Goal: Transaction & Acquisition: Purchase product/service

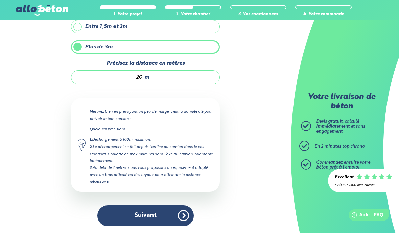
click at [173, 217] on button "Suivant" at bounding box center [145, 216] width 96 height 21
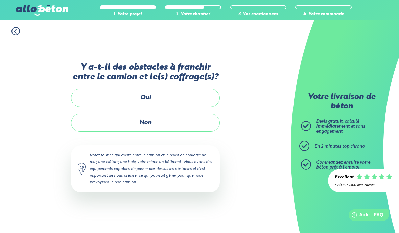
scroll to position [29, 0]
click at [161, 89] on label "Oui" at bounding box center [145, 98] width 149 height 18
click at [0, 0] on input "Oui" at bounding box center [0, 0] width 0 height 0
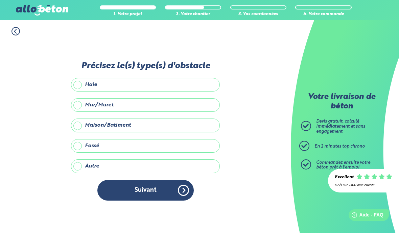
click at [121, 78] on label "Haie" at bounding box center [145, 85] width 149 height 14
click at [0, 0] on input "Haie" at bounding box center [0, 0] width 0 height 0
click at [154, 180] on button "Suivant" at bounding box center [145, 190] width 96 height 21
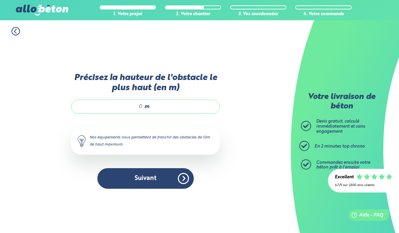
click at [160, 100] on div "m" at bounding box center [145, 107] width 149 height 14
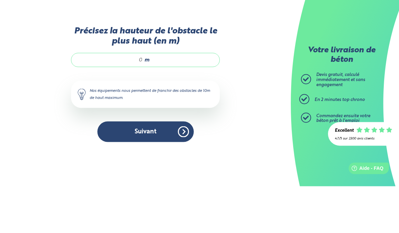
type input "2"
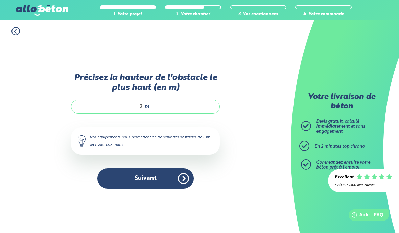
click at [173, 169] on button "Suivant" at bounding box center [145, 178] width 96 height 21
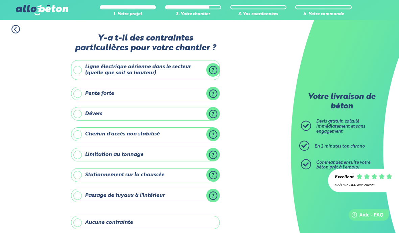
scroll to position [2, 0]
click at [211, 174] on label "Stationnement sur la chaussée" at bounding box center [145, 175] width 149 height 14
click at [0, 0] on input "Stationnement sur la chaussée" at bounding box center [0, 0] width 0 height 0
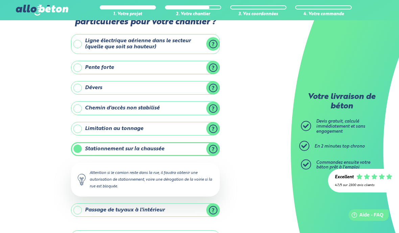
scroll to position [28, 0]
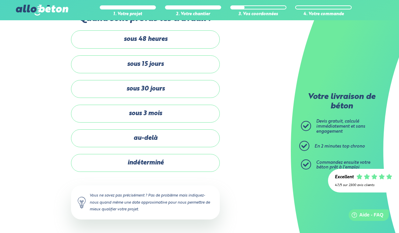
scroll to position [28, 0]
click at [162, 161] on label "indéterminé" at bounding box center [145, 163] width 149 height 18
click at [0, 0] on input "indéterminé" at bounding box center [0, 0] width 0 height 0
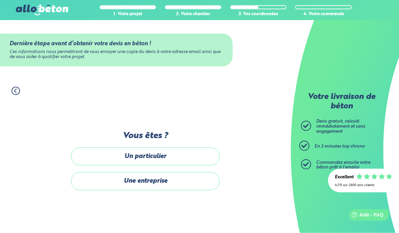
scroll to position [28, 0]
click at [171, 148] on label "Un particulier" at bounding box center [145, 157] width 149 height 18
click at [0, 0] on input "Un particulier" at bounding box center [0, 0] width 0 height 0
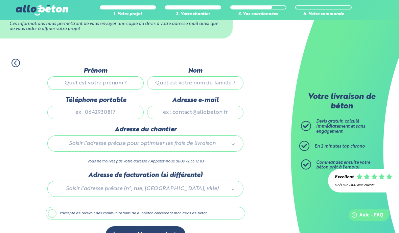
click at [117, 84] on input "Prénom" at bounding box center [95, 83] width 96 height 14
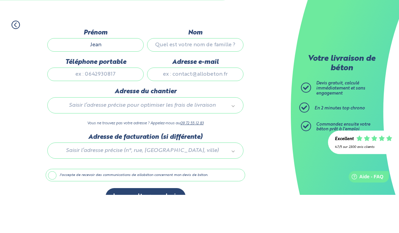
type input "Jean"
click at [215, 77] on input "Nom" at bounding box center [195, 84] width 96 height 14
type input "Cousiney"
click at [125, 106] on input "Téléphone portable" at bounding box center [95, 113] width 96 height 14
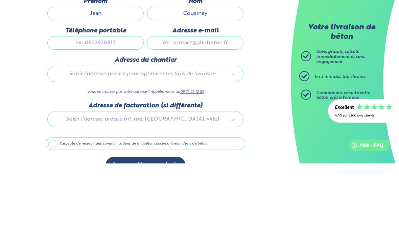
click at [180, 106] on input "Adresse e-mail" at bounding box center [195, 113] width 96 height 14
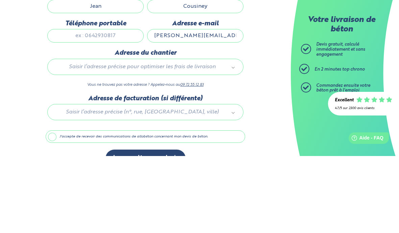
type input "muriel.cousiney@orange.fr"
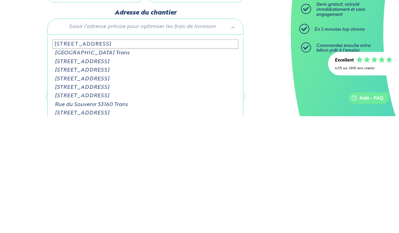
type input "16 rue du transfo"
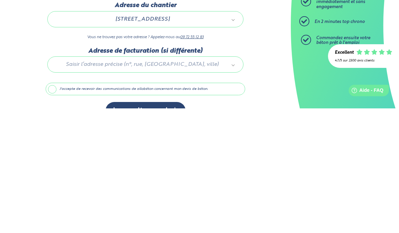
click at [144, 172] on div at bounding box center [145, 188] width 199 height 32
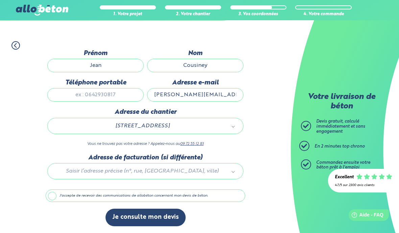
click at [72, 180] on div "Saisir l’adresse précise (n°, rue, CP, ville)" at bounding box center [145, 171] width 196 height 16
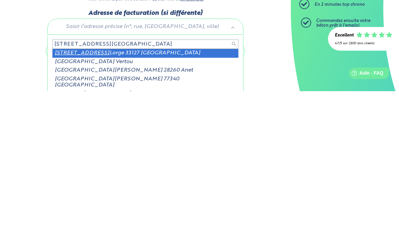
type input "490 avenue du duc de"
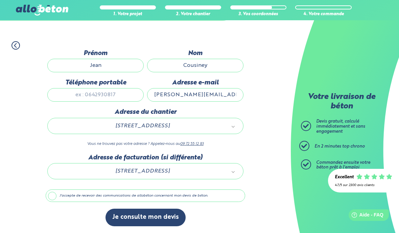
click at [52, 199] on label "J'accepte de recevoir des communications de allobéton concernant mon devis de b…" at bounding box center [145, 196] width 199 height 13
click at [0, 0] on input "J'accepte de recevoir des communications de allobéton concernant mon devis de b…" at bounding box center [0, 0] width 0 height 0
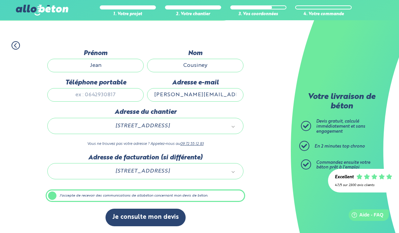
click at [157, 218] on button "Je consulte mon devis" at bounding box center [145, 217] width 80 height 17
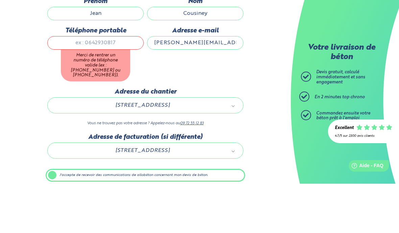
click at [119, 86] on input "Téléphone portable" at bounding box center [95, 93] width 96 height 14
type input "0684747390"
click at [237, 102] on div "Dernière étape avant d’obtenir votre devis en béton ! Ces informations nous per…" at bounding box center [145, 154] width 199 height 215
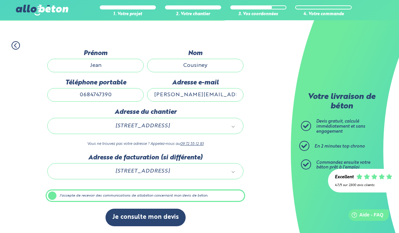
click at [163, 219] on button "Je consulte mon devis" at bounding box center [145, 217] width 80 height 17
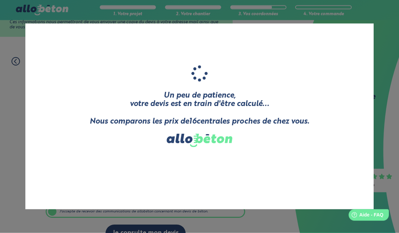
scroll to position [0, 0]
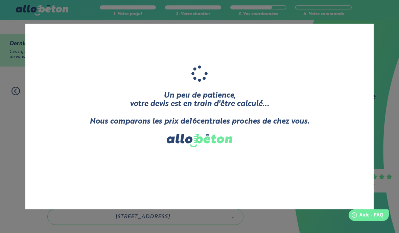
scroll to position [28, 0]
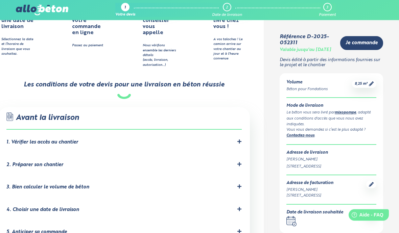
scroll to position [377, 0]
click at [238, 139] on icon at bounding box center [239, 141] width 4 height 4
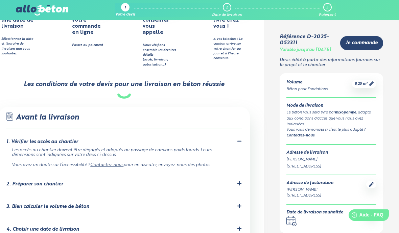
click at [237, 181] on div at bounding box center [239, 184] width 5 height 6
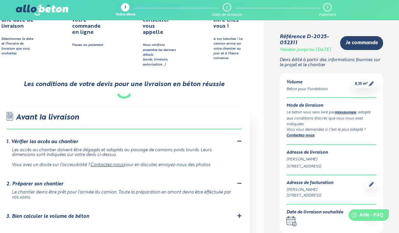
click at [239, 214] on div at bounding box center [239, 217] width 5 height 6
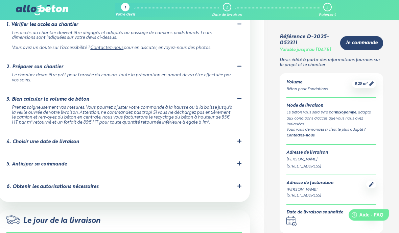
scroll to position [494, 0]
click at [234, 139] on div "4. Choisir une date de livraison" at bounding box center [123, 142] width 235 height 6
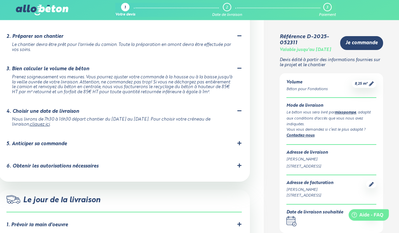
scroll to position [524, 0]
click at [237, 141] on icon at bounding box center [239, 143] width 5 height 5
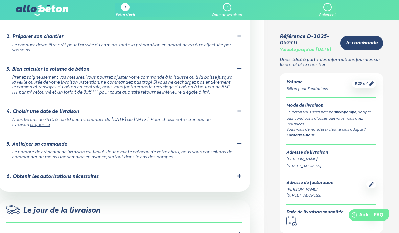
click at [234, 174] on div "6. Obtenir les autorisations nécessaires" at bounding box center [123, 177] width 235 height 6
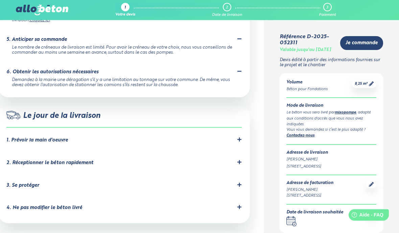
scroll to position [632, 0]
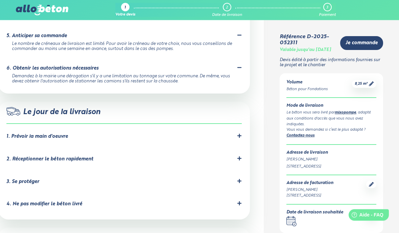
click at [237, 157] on icon at bounding box center [239, 159] width 5 height 5
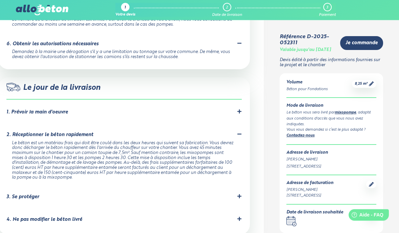
click at [241, 194] on icon at bounding box center [239, 196] width 5 height 5
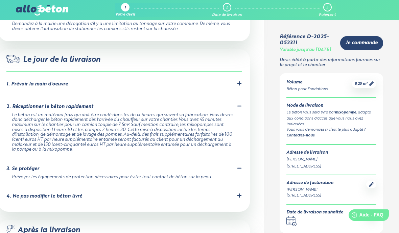
scroll to position [694, 0]
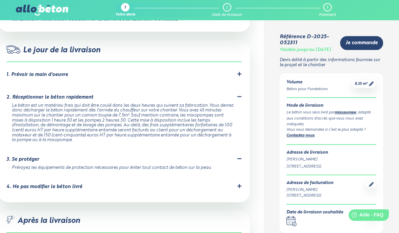
click at [239, 184] on icon at bounding box center [239, 186] width 5 height 5
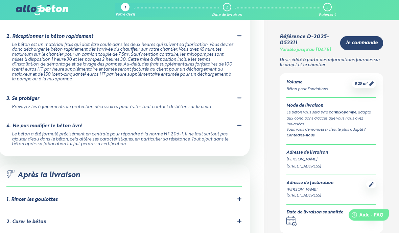
scroll to position [756, 0]
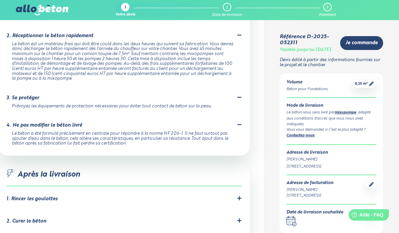
click at [240, 196] on icon at bounding box center [239, 198] width 5 height 5
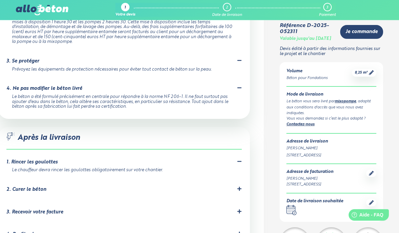
scroll to position [792, 0]
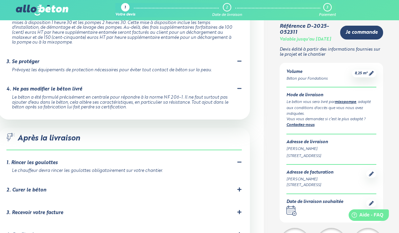
click at [238, 187] on icon at bounding box center [239, 189] width 5 height 5
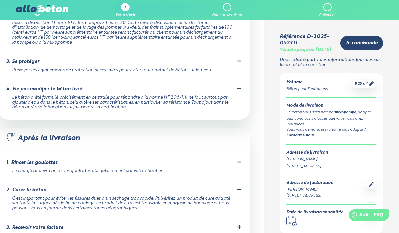
click at [238, 225] on div "3. Recevoir votre facture Votre facture sera envoyée automatiquement par mail l…" at bounding box center [123, 229] width 235 height 9
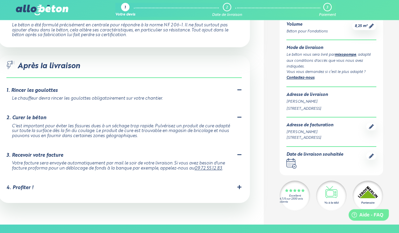
scroll to position [865, 0]
click at [18, 185] on div "4. Profiter ! Votre béton est coulé, bravo vous pouvez être fier de vous ! N'hé…" at bounding box center [123, 189] width 235 height 9
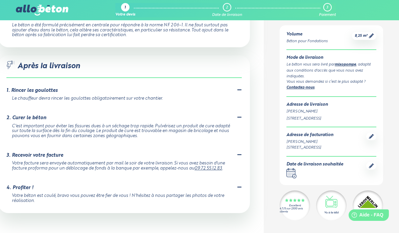
click at [21, 185] on div "4. Profiter !" at bounding box center [123, 188] width 235 height 6
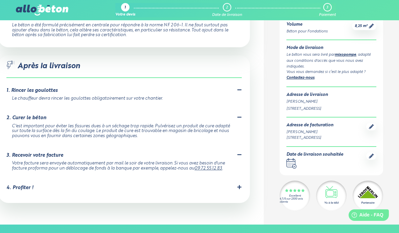
click at [241, 185] on div at bounding box center [239, 188] width 5 height 6
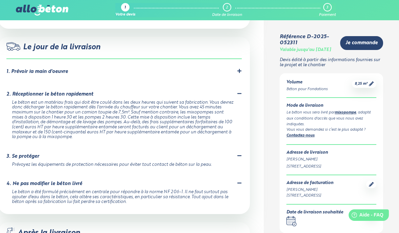
scroll to position [697, 0]
